Goal: Information Seeking & Learning: Check status

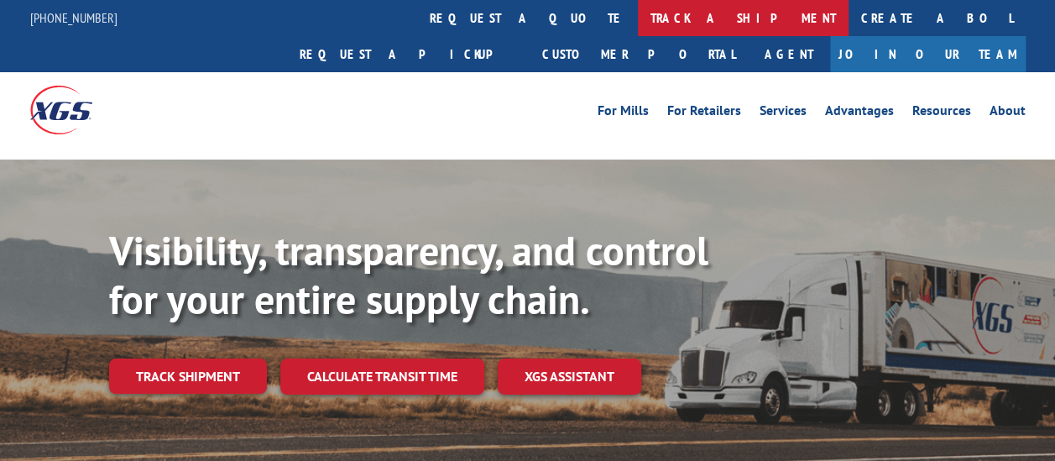
click at [638, 33] on link "track a shipment" at bounding box center [743, 18] width 211 height 36
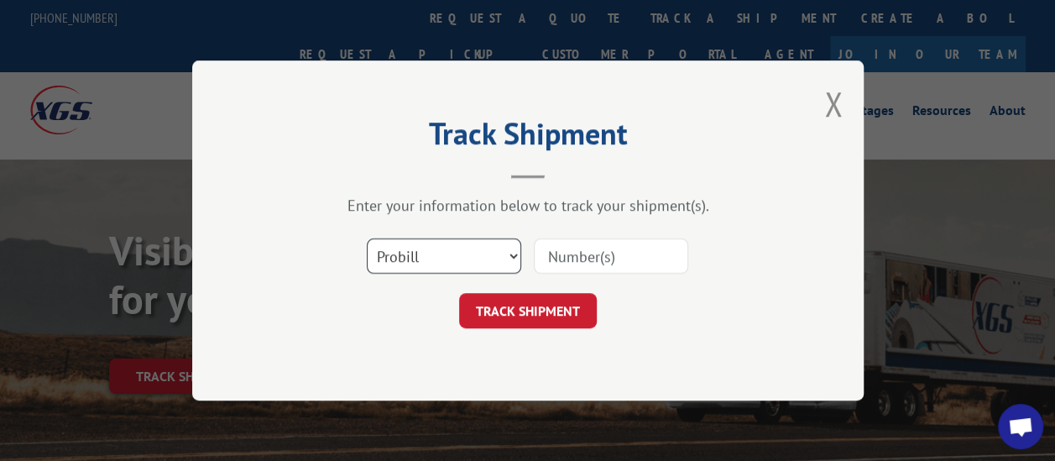
click at [462, 247] on select "Select category... Probill BOL PO" at bounding box center [444, 255] width 154 height 35
select select "bol"
click at [367, 238] on select "Select category... Probill BOL PO" at bounding box center [444, 255] width 154 height 35
click at [590, 252] on input at bounding box center [611, 255] width 154 height 35
click at [667, 256] on input at bounding box center [611, 255] width 154 height 35
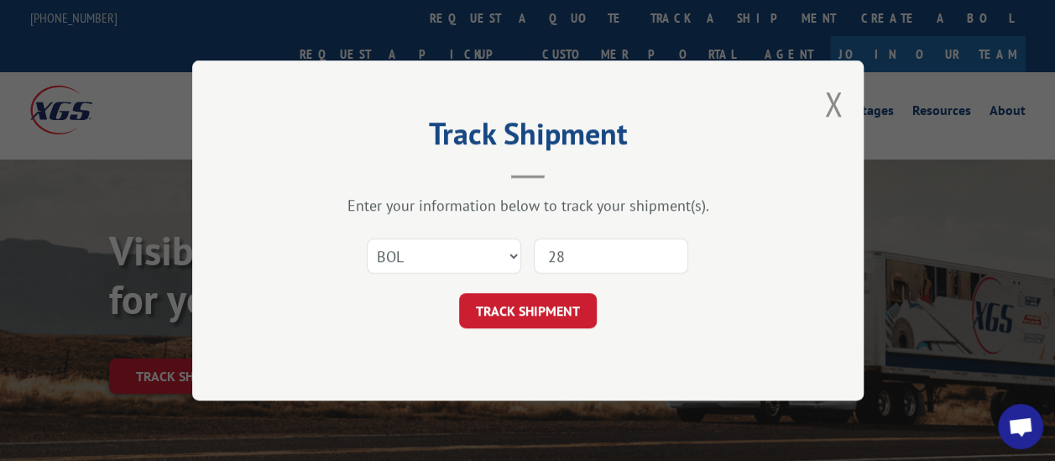
click at [654, 257] on input "28" at bounding box center [611, 255] width 154 height 35
type input "2861398"
click button "TRACK SHIPMENT" at bounding box center [528, 310] width 138 height 35
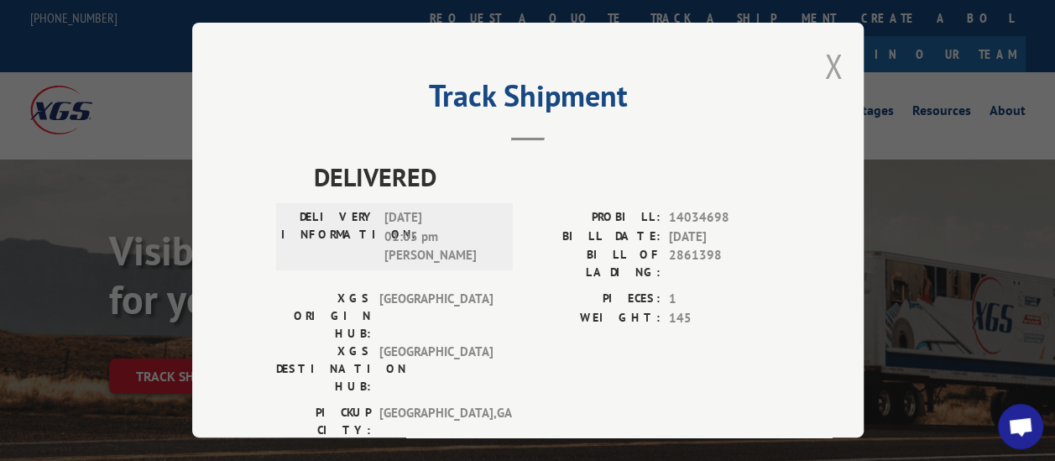
click at [826, 63] on button "Close modal" at bounding box center [833, 66] width 18 height 44
